Goal: Task Accomplishment & Management: Manage account settings

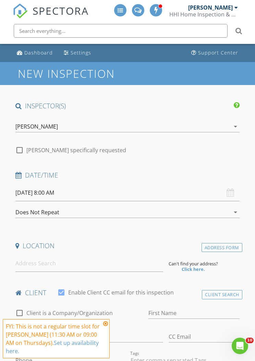
click at [225, 8] on div "[PERSON_NAME]" at bounding box center [210, 7] width 45 height 7
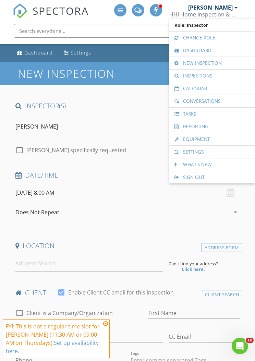
click at [214, 87] on link "Calendar" at bounding box center [212, 88] width 79 height 12
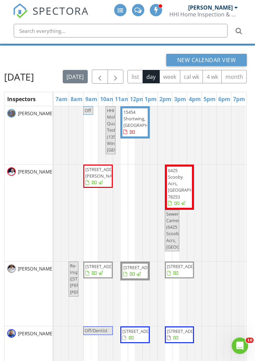
scroll to position [38, 0]
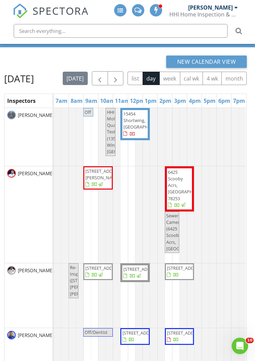
click at [120, 76] on span "button" at bounding box center [115, 78] width 8 height 8
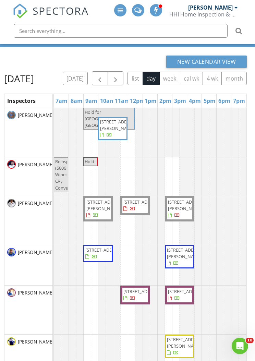
click at [120, 75] on span "button" at bounding box center [115, 78] width 8 height 8
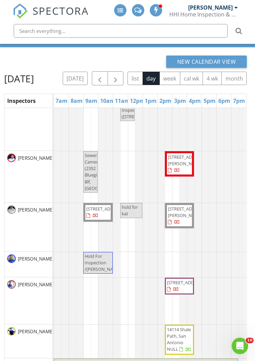
scroll to position [48, 0]
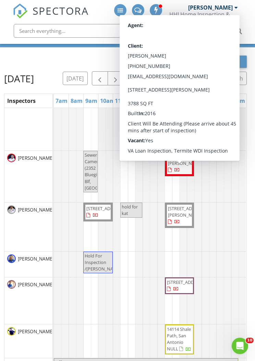
click at [253, 81] on div "New Calendar View Friday, August 29, 2025 today list day week cal wk 4 wk month…" at bounding box center [127, 241] width 255 height 389
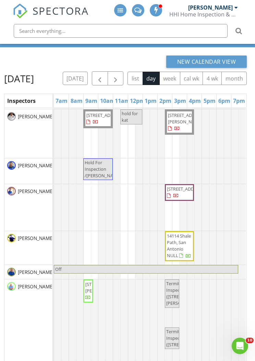
scroll to position [0, 0]
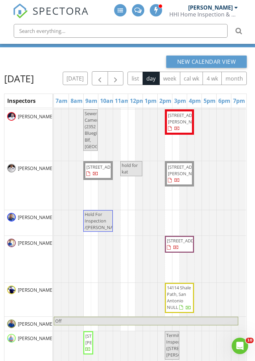
click at [124, 77] on button "button" at bounding box center [116, 78] width 16 height 14
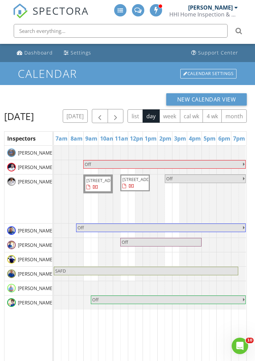
click at [120, 114] on span "button" at bounding box center [115, 116] width 8 height 8
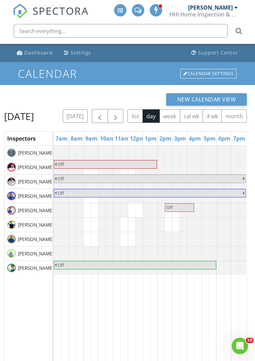
click at [104, 114] on span "button" at bounding box center [100, 116] width 8 height 8
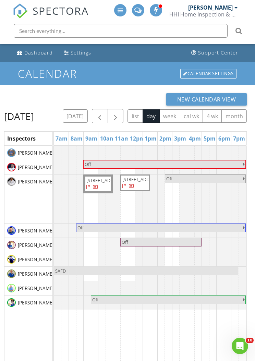
click at [104, 114] on span "button" at bounding box center [100, 116] width 8 height 8
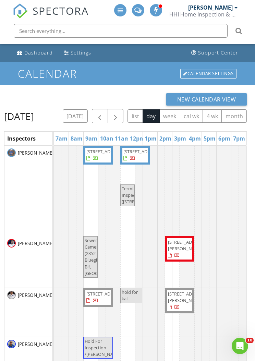
click at [124, 113] on button "button" at bounding box center [116, 116] width 16 height 14
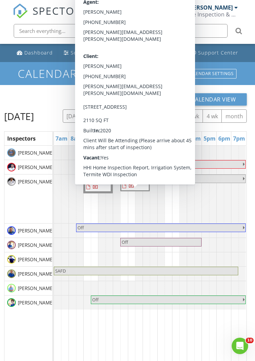
click at [143, 189] on span "8619 Glass Gem Dr, San Antonio 78249" at bounding box center [135, 182] width 27 height 13
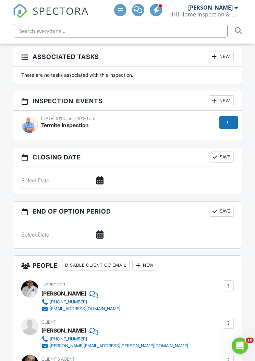
scroll to position [763, 0]
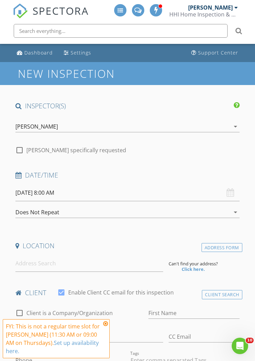
click at [230, 10] on div "[PERSON_NAME]" at bounding box center [210, 7] width 45 height 7
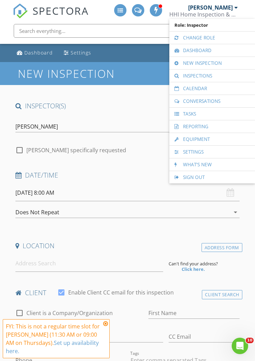
click at [223, 92] on link "Calendar" at bounding box center [212, 88] width 79 height 12
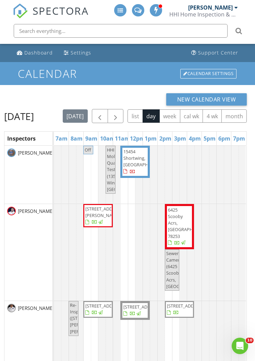
click at [124, 113] on button "button" at bounding box center [116, 116] width 16 height 14
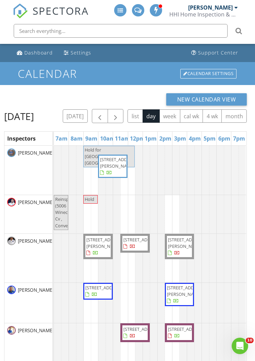
click at [124, 110] on button "button" at bounding box center [116, 116] width 16 height 14
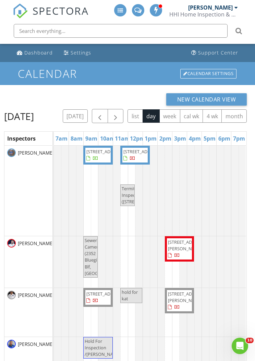
click at [120, 113] on span "button" at bounding box center [115, 116] width 8 height 8
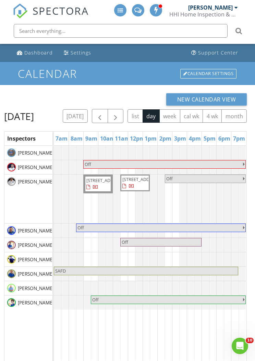
click at [88, 116] on button "[DATE]" at bounding box center [75, 115] width 25 height 13
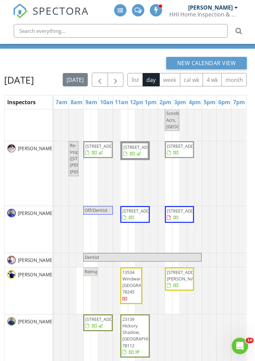
scroll to position [113, 0]
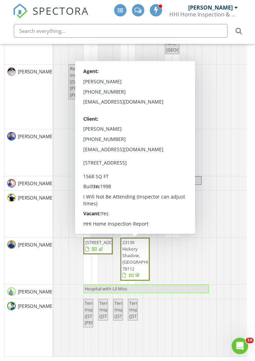
click at [143, 249] on span "23139 Hickory Shadow, [GEOGRAPHIC_DATA] 78112" at bounding box center [135, 259] width 27 height 40
